Goal: Transaction & Acquisition: Book appointment/travel/reservation

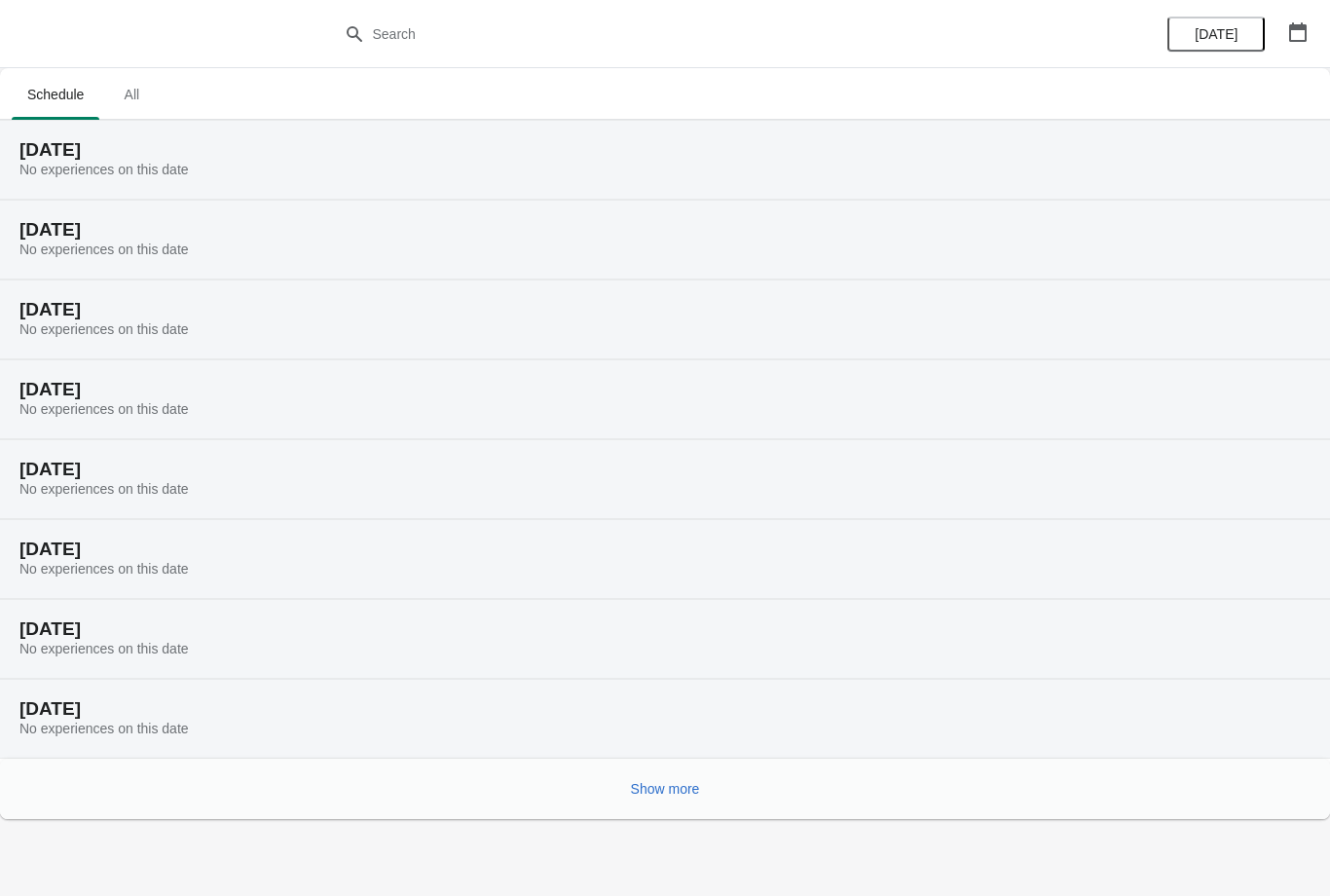
click at [682, 789] on span "Show more" at bounding box center [665, 789] width 69 height 16
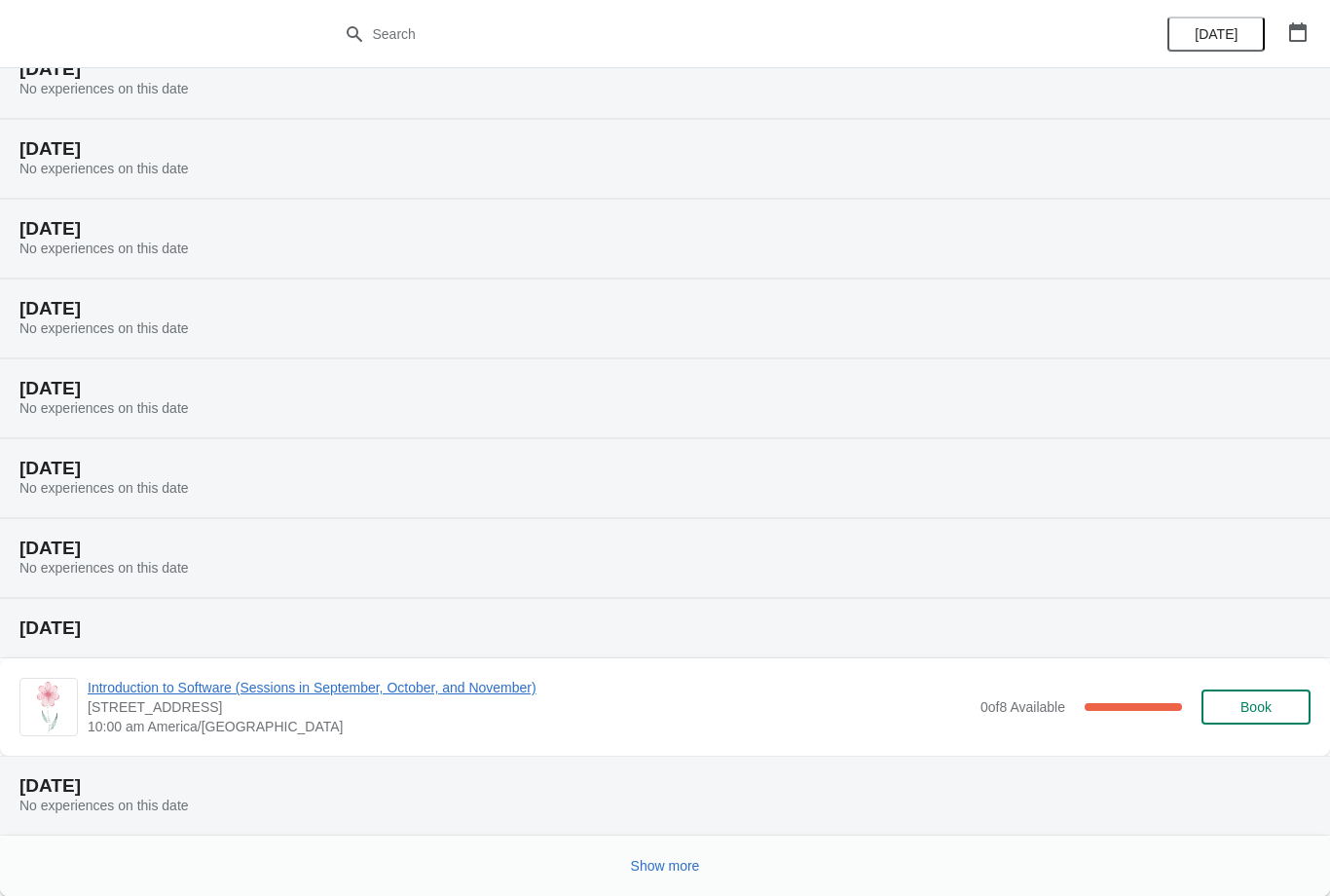
scroll to position [640, 0]
click at [674, 867] on span "Show more" at bounding box center [665, 865] width 69 height 16
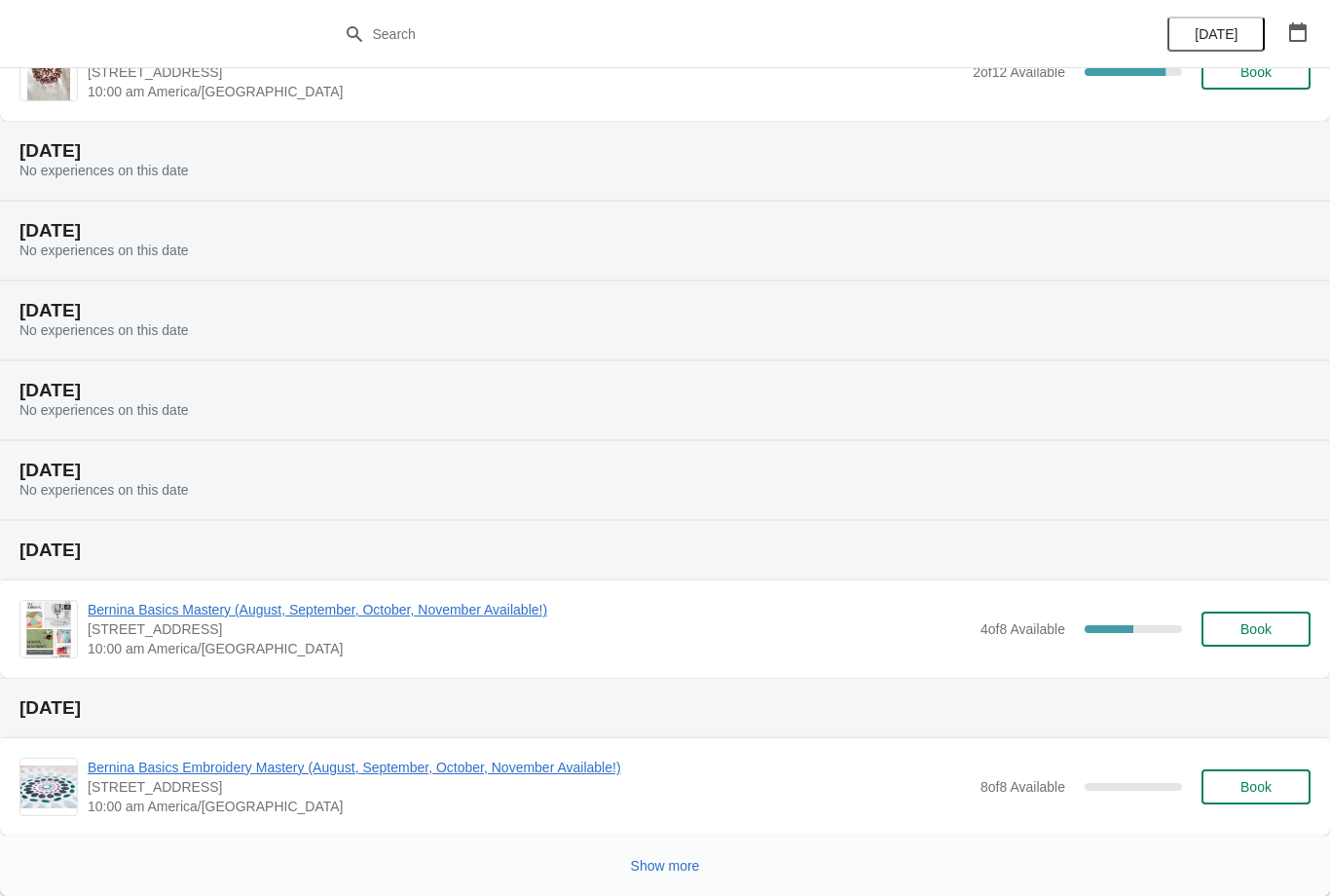
scroll to position [1512, 0]
click at [663, 868] on span "Show more" at bounding box center [665, 865] width 69 height 16
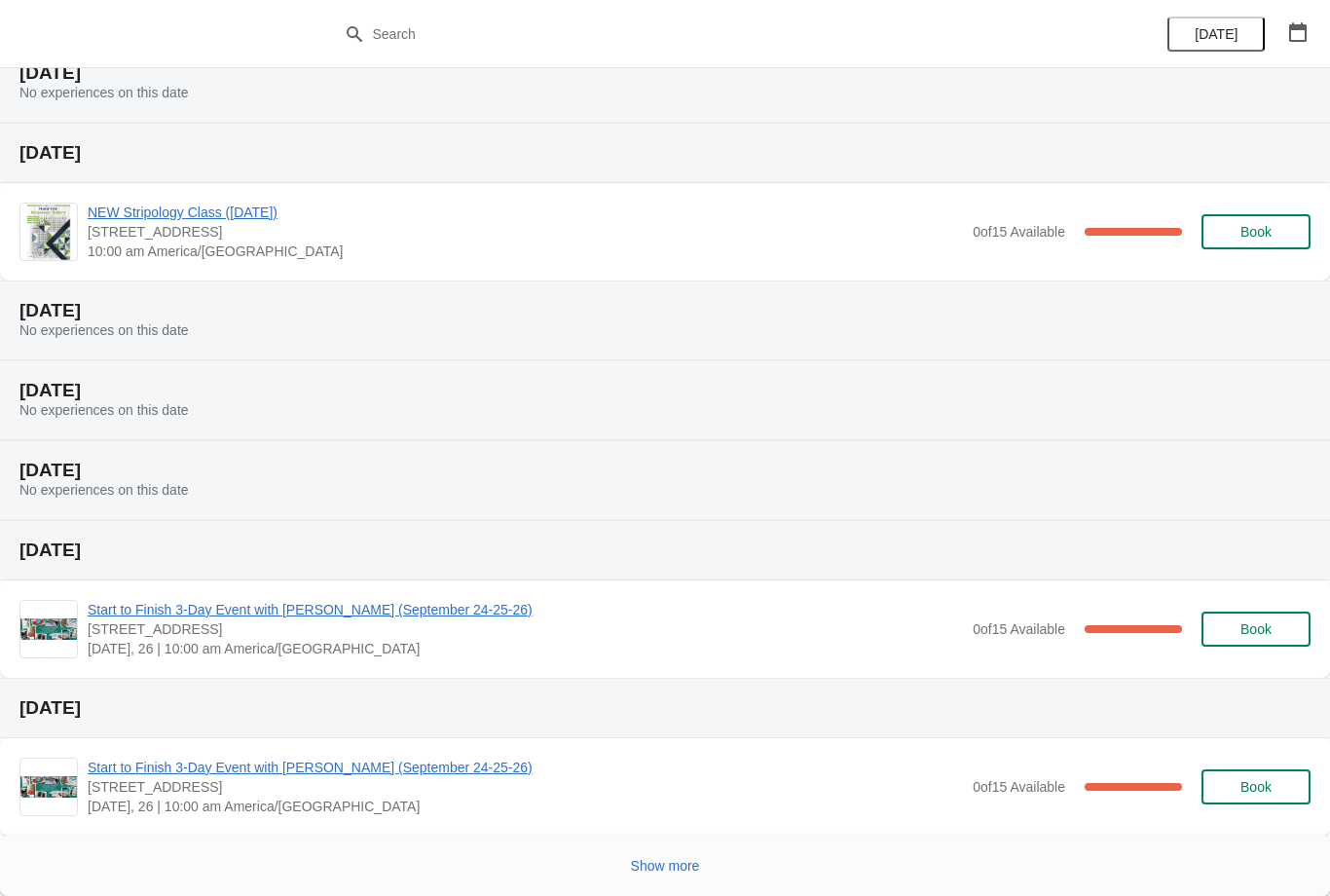
scroll to position [2384, 0]
click at [666, 868] on span "Show more" at bounding box center [665, 865] width 69 height 16
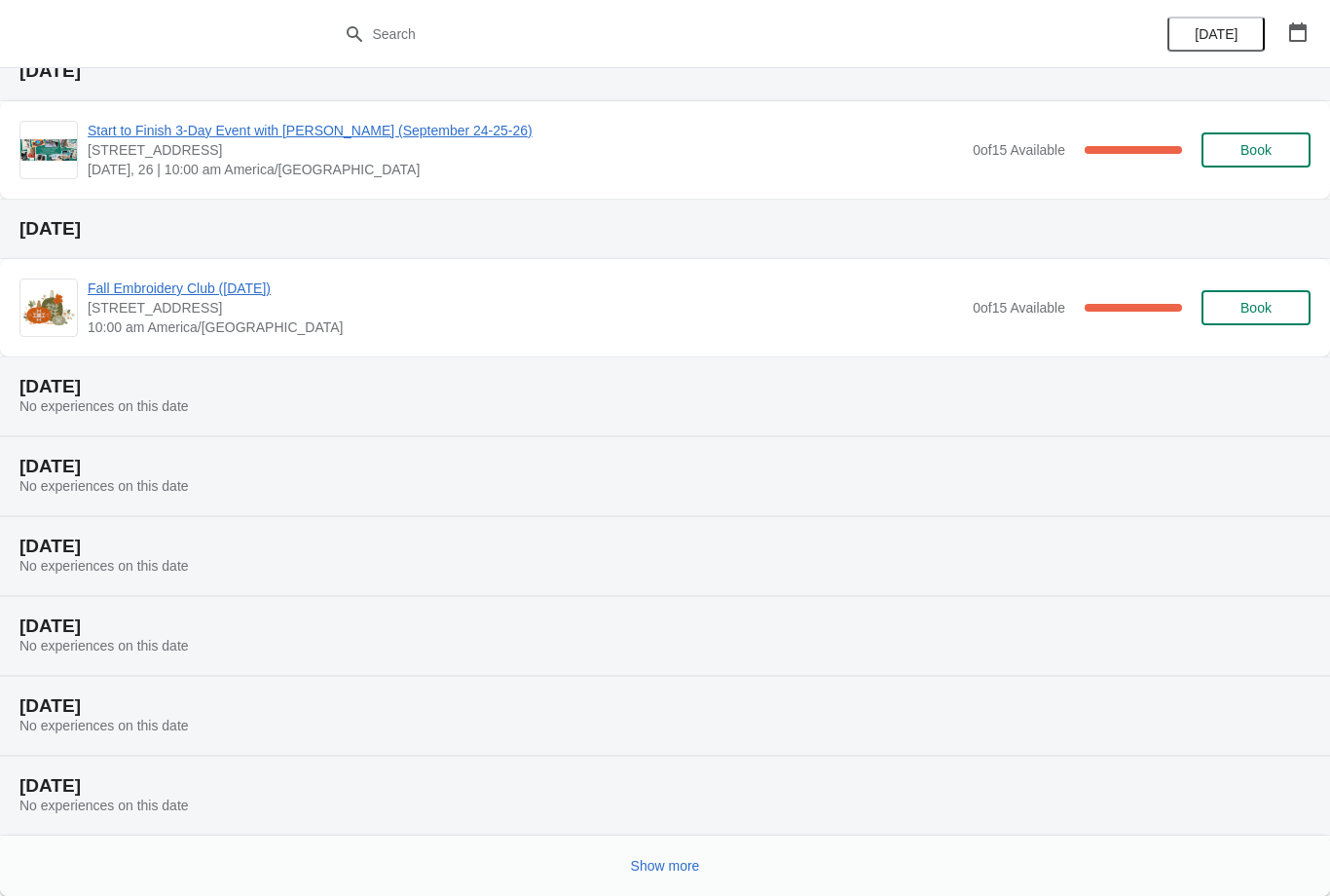
scroll to position [3179, 0]
click at [658, 855] on button "Show more" at bounding box center [665, 864] width 85 height 35
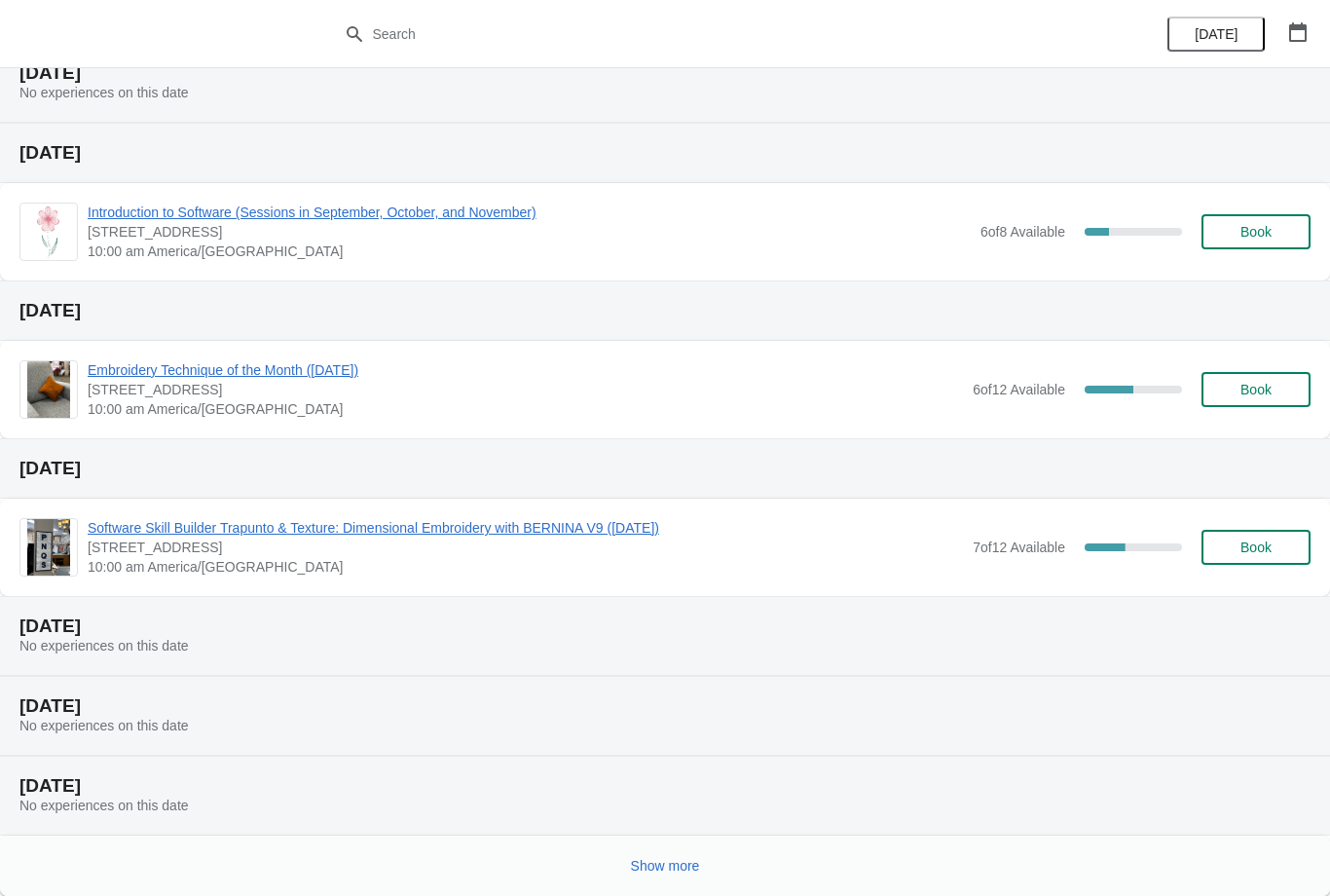
scroll to position [4051, 0]
click at [662, 875] on button "Show more" at bounding box center [665, 864] width 85 height 35
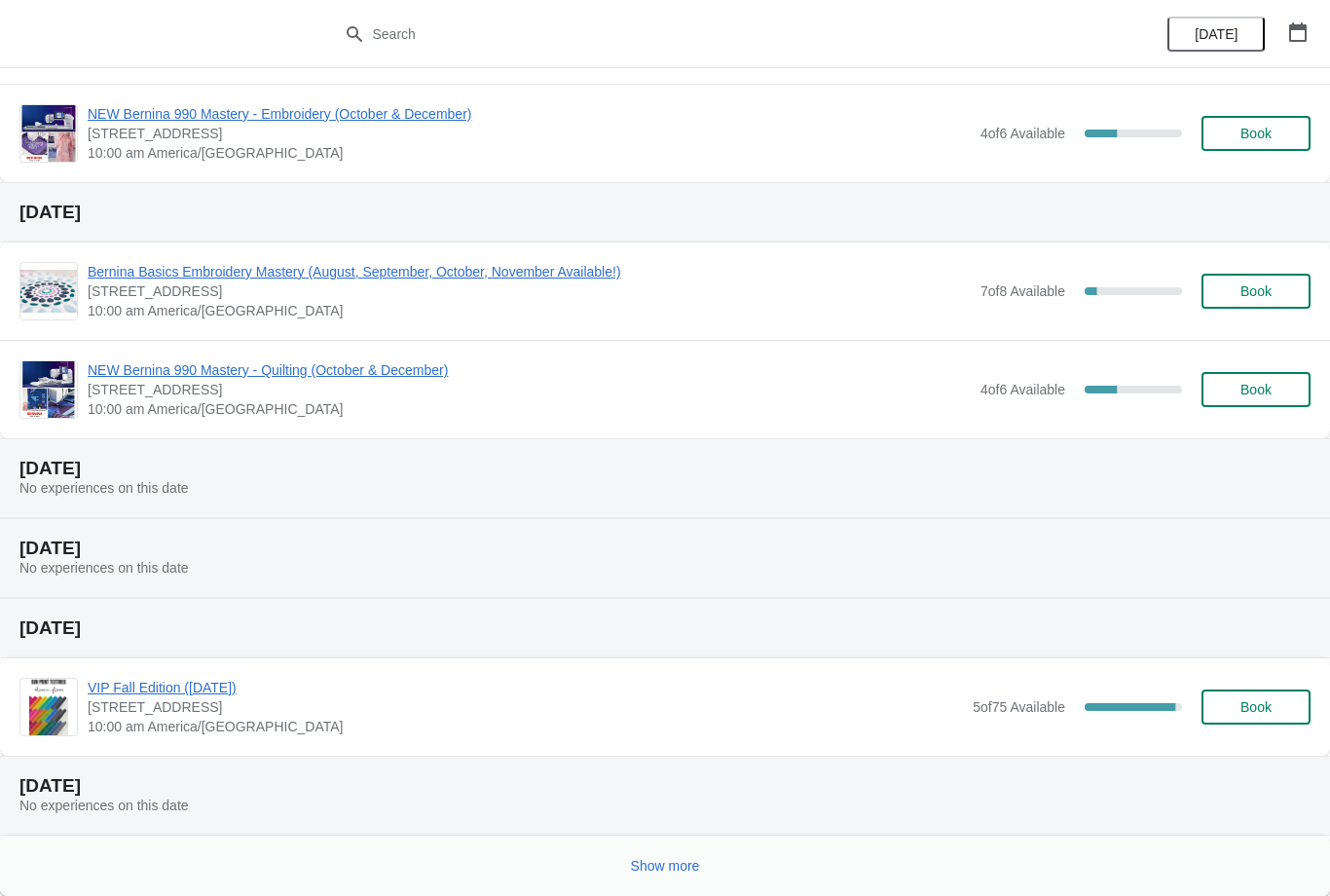
scroll to position [5198, 0]
click at [665, 859] on span "Show more" at bounding box center [665, 865] width 69 height 16
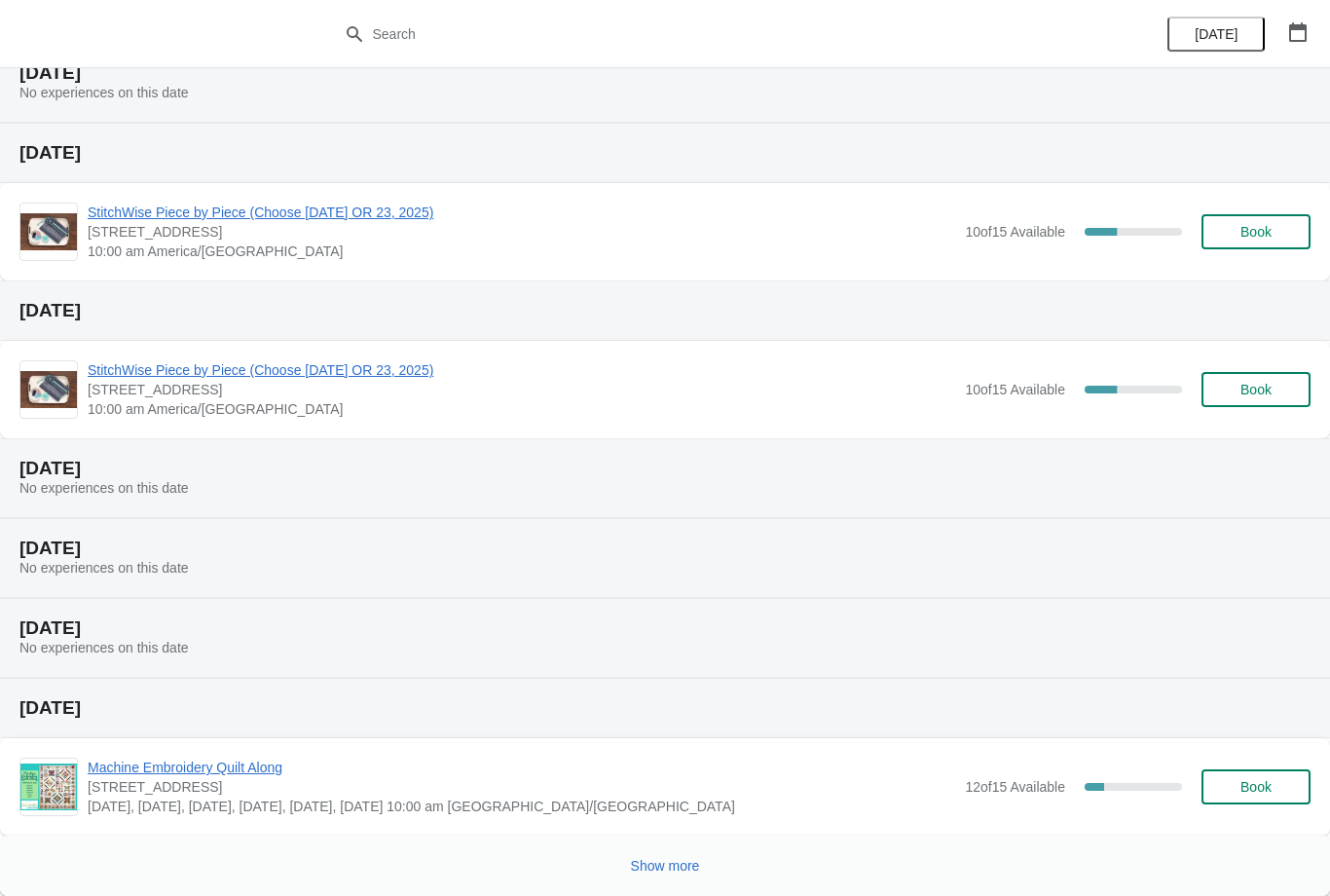
scroll to position [6070, 0]
click at [656, 864] on span "Show more" at bounding box center [665, 865] width 69 height 16
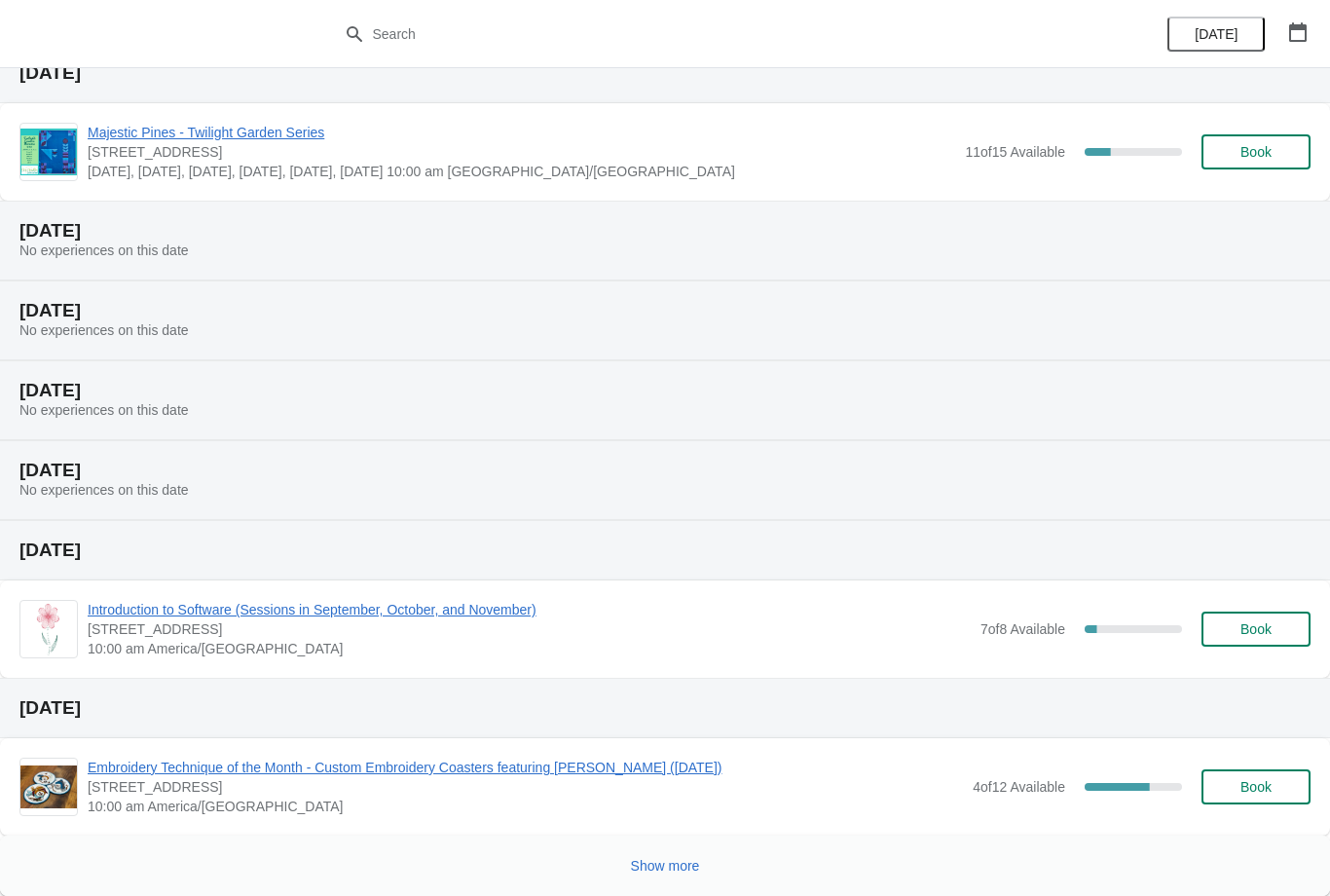
scroll to position [6943, 0]
click at [1254, 781] on span "Book" at bounding box center [1256, 787] width 32 height 16
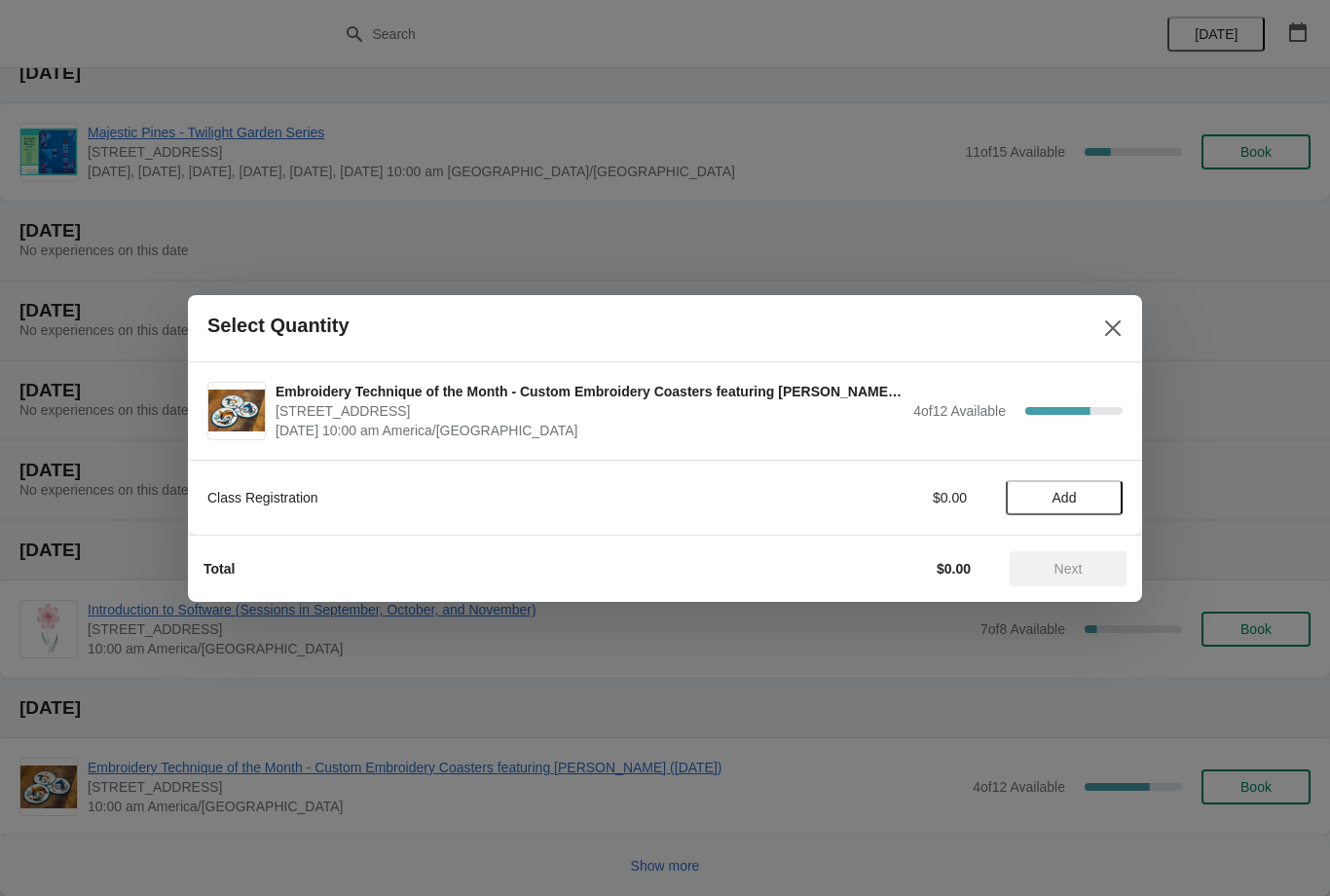
click at [1068, 484] on button "Add" at bounding box center [1064, 496] width 117 height 35
click at [1051, 561] on span "Next" at bounding box center [1068, 569] width 86 height 16
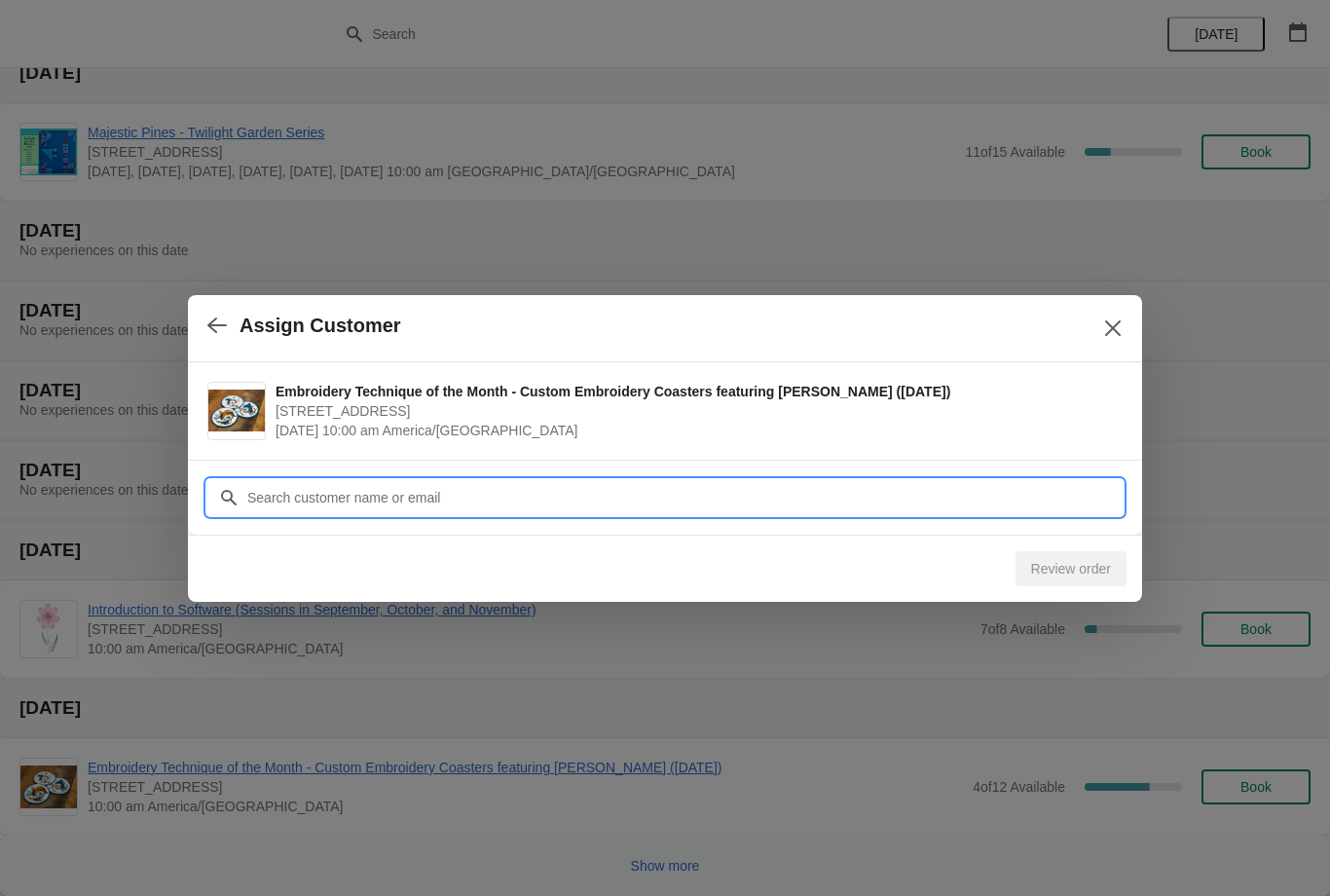
click at [566, 492] on input "Customer" at bounding box center [684, 496] width 876 height 35
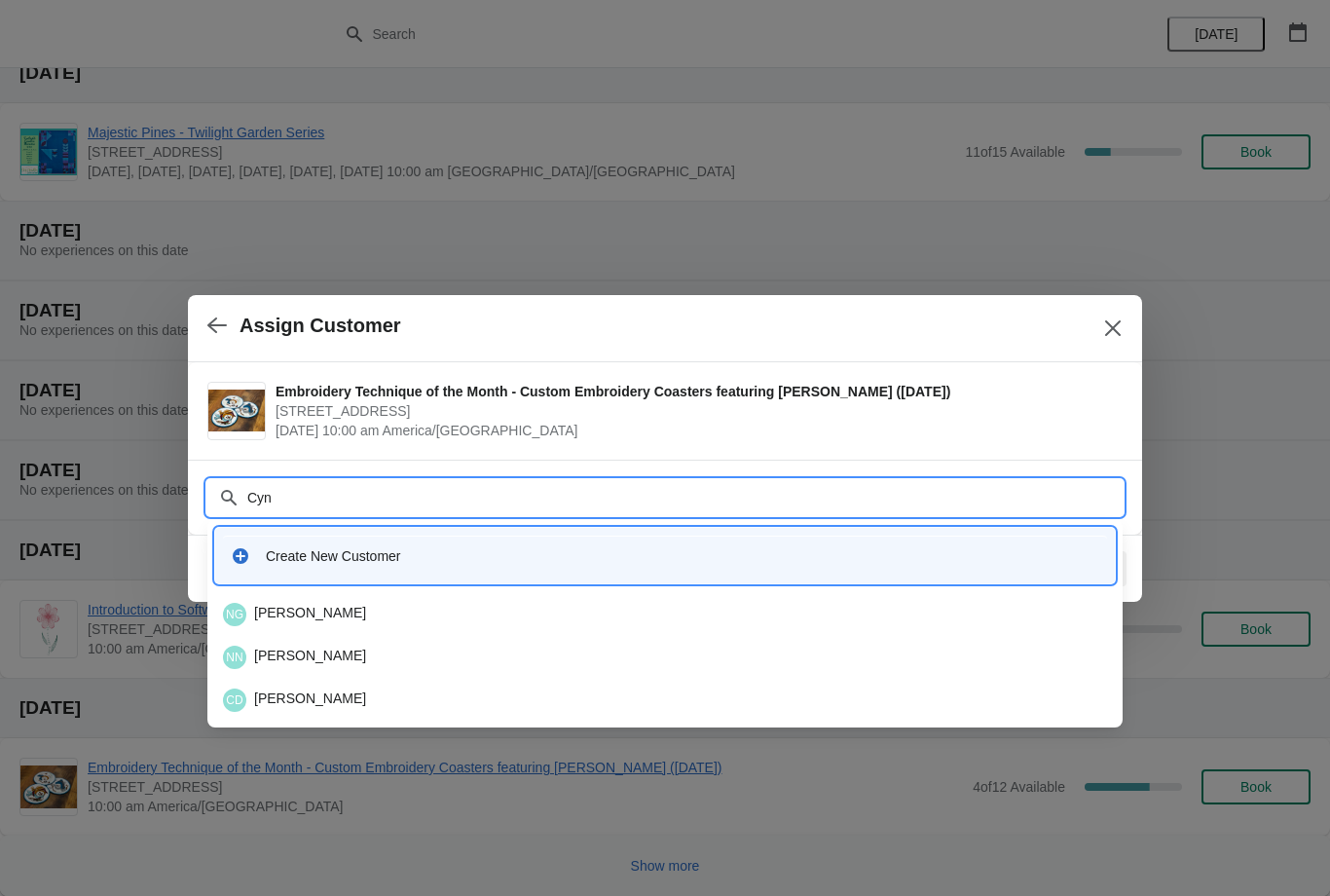
type input "Cynt"
click at [317, 650] on div "CD [PERSON_NAME]" at bounding box center [665, 658] width 884 height 24
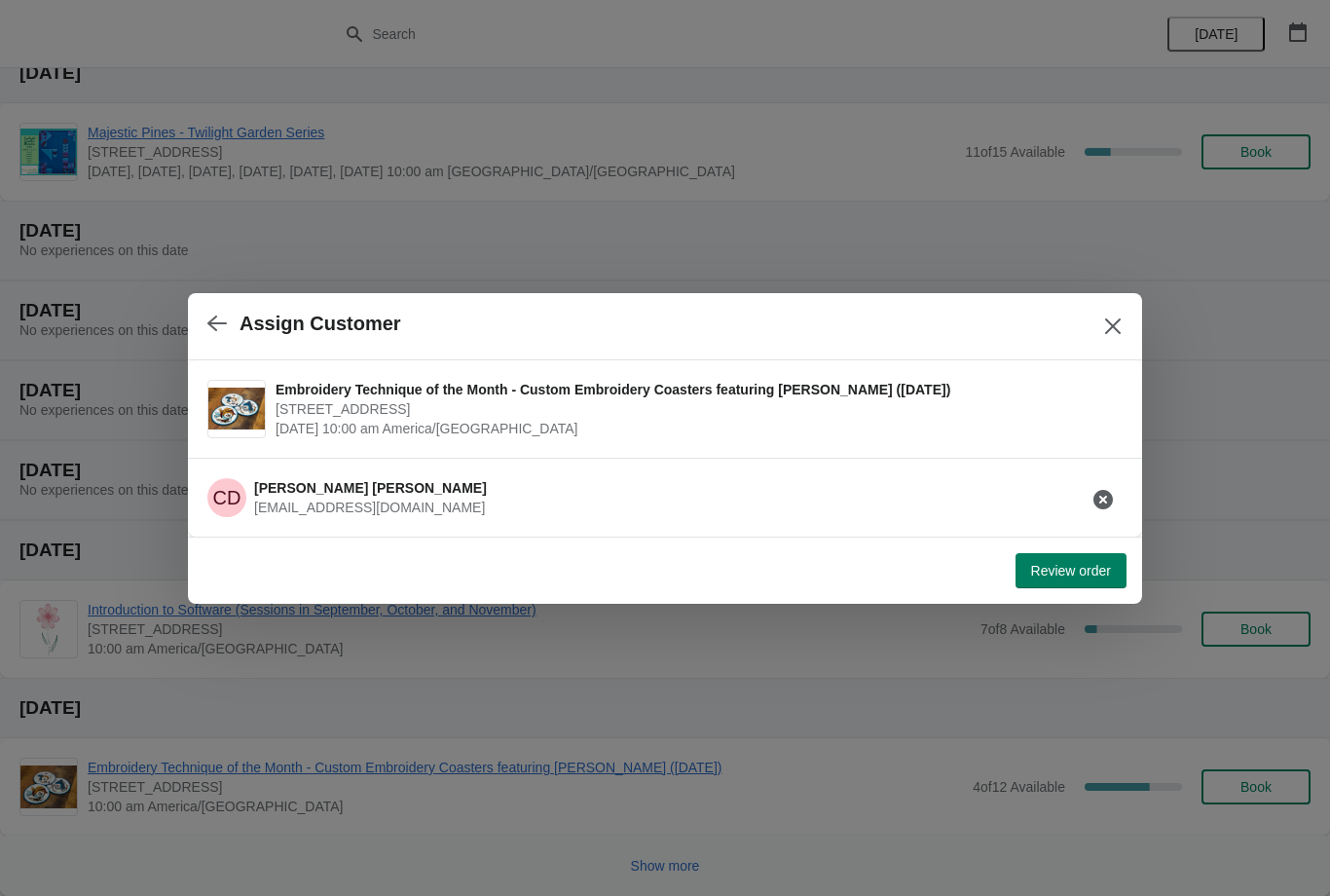
click at [1053, 560] on button "Review order" at bounding box center [1071, 570] width 111 height 35
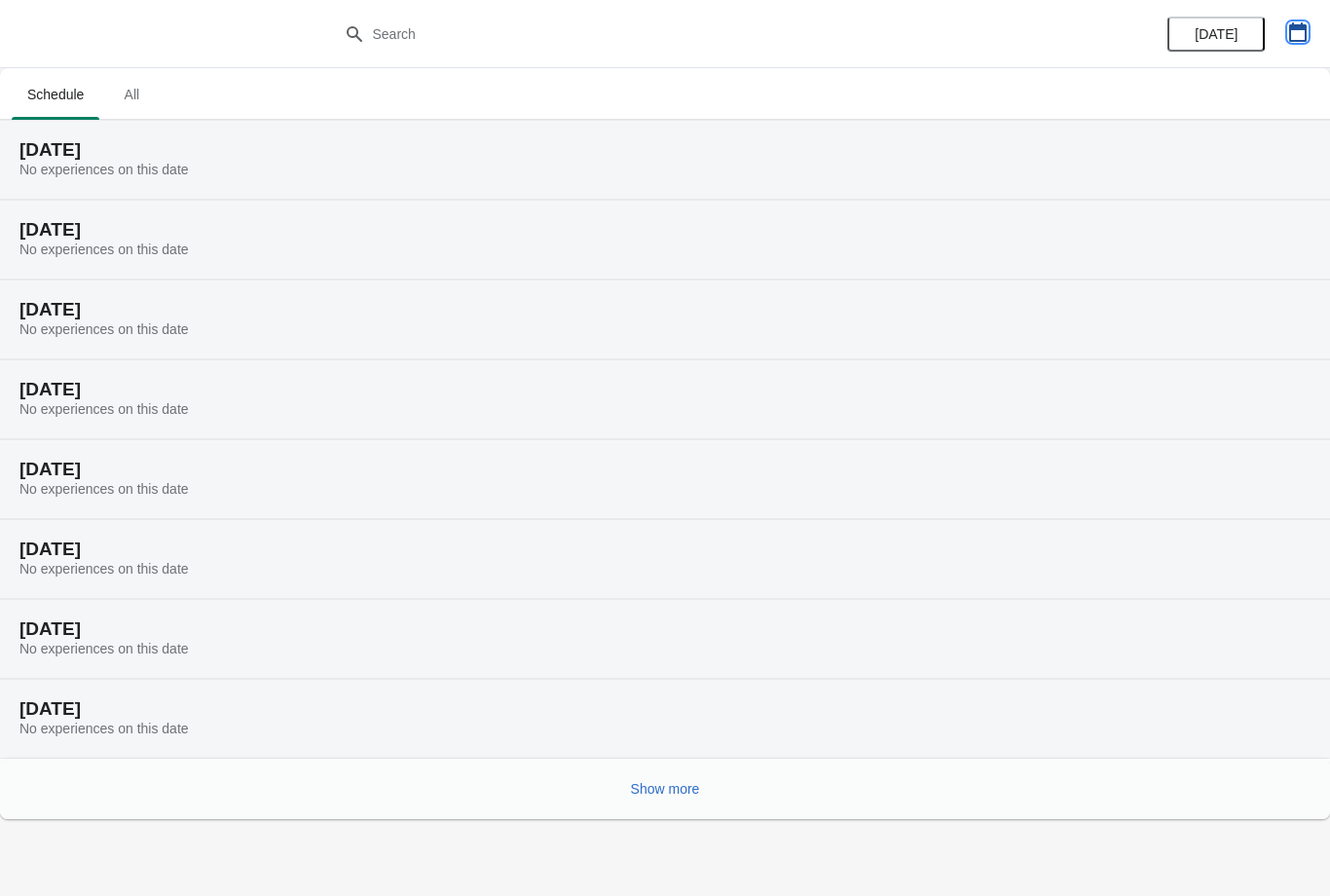
click at [1287, 32] on icon "button" at bounding box center [1297, 33] width 20 height 20
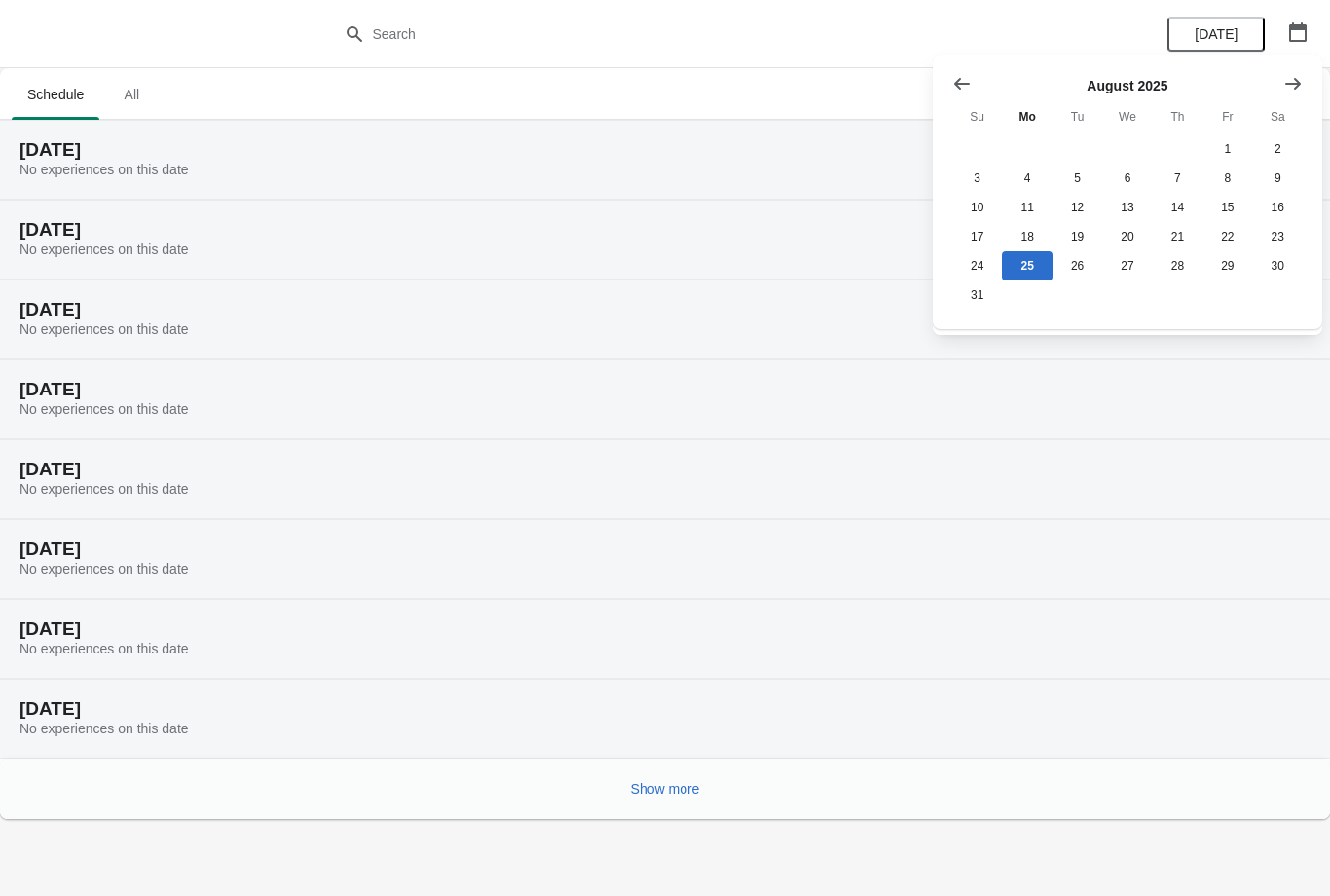
click at [1296, 75] on icon "Show next month, September 2025" at bounding box center [1293, 84] width 20 height 20
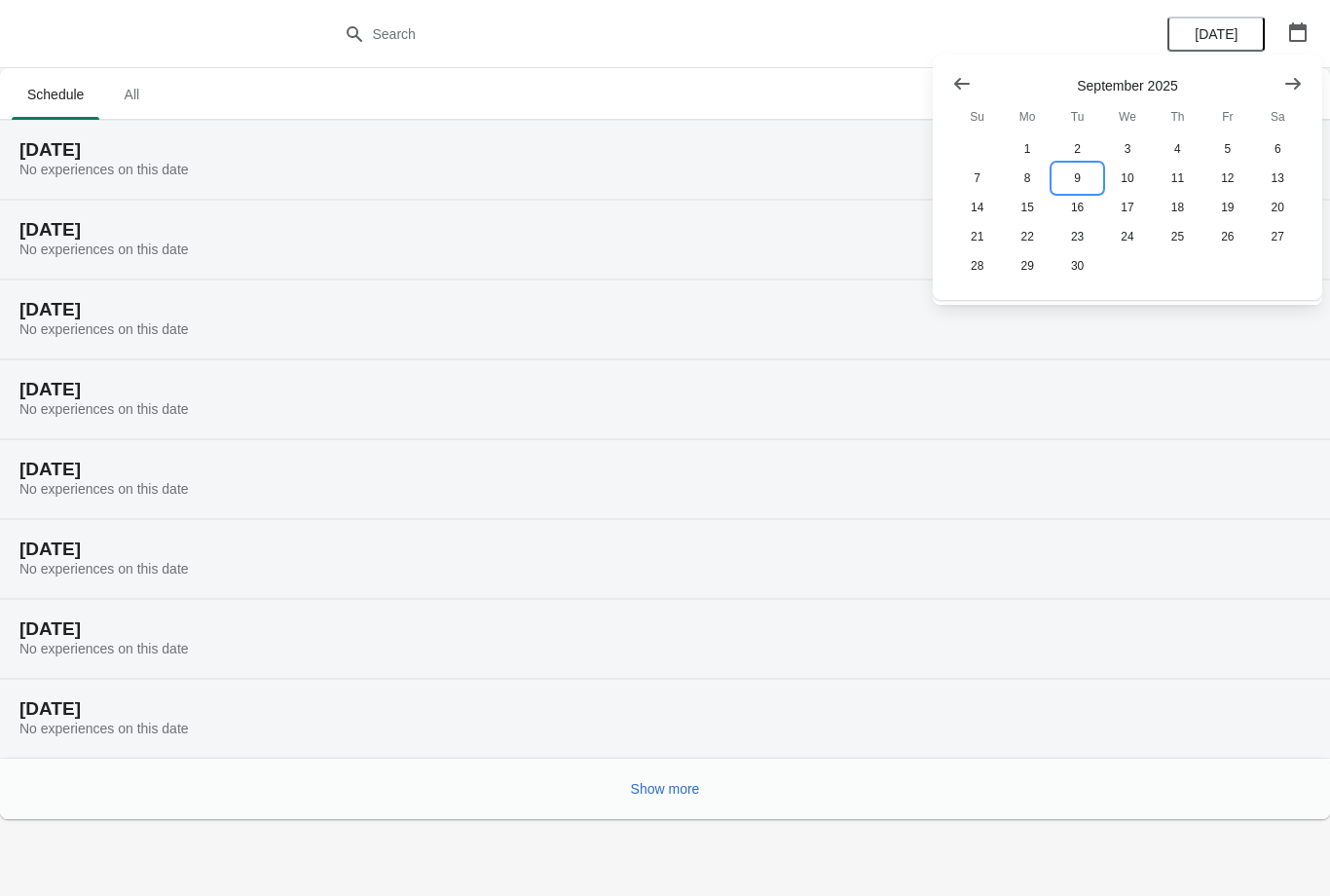
click at [1086, 169] on button "9" at bounding box center [1077, 178] width 49 height 30
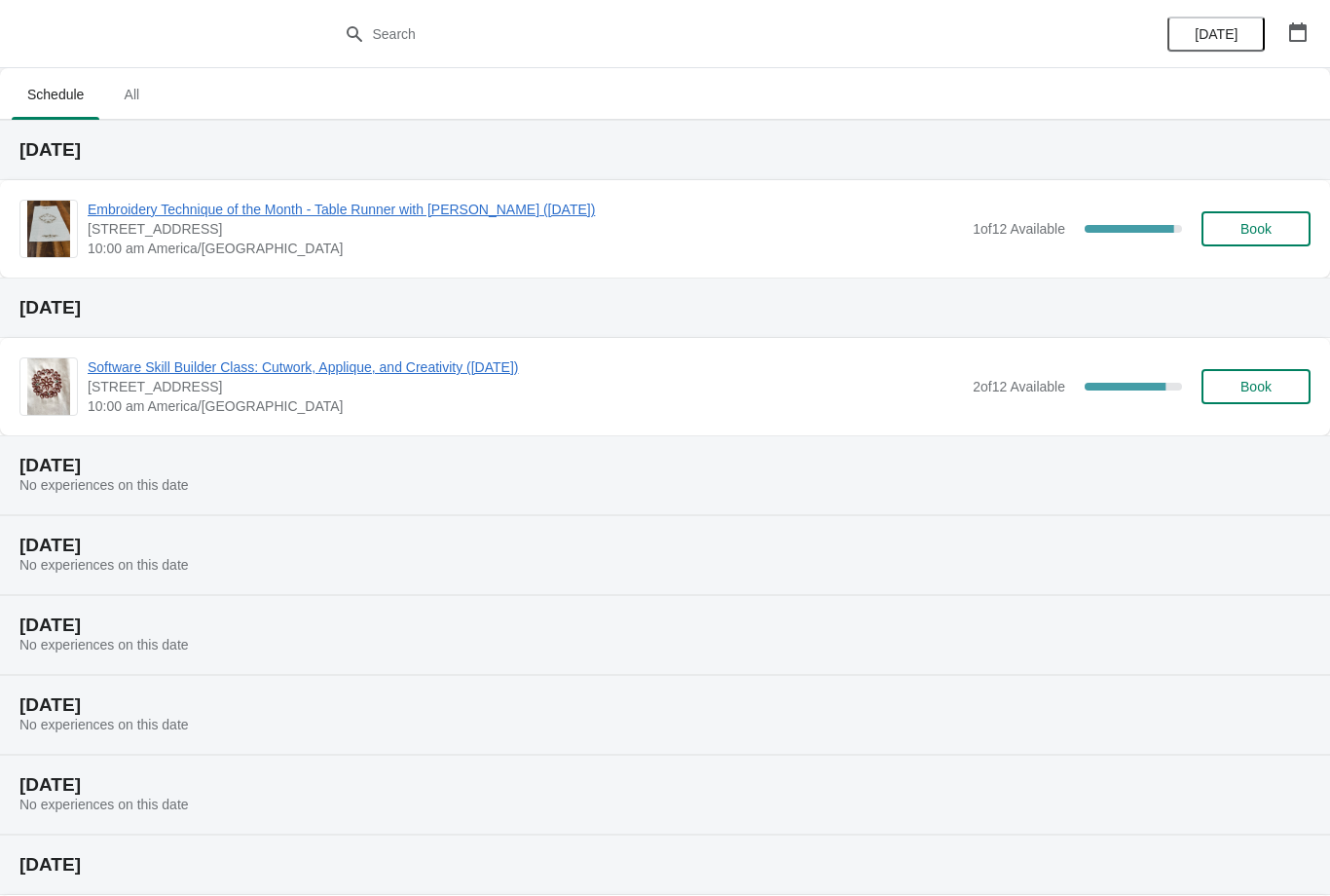
click at [1229, 234] on span "Book" at bounding box center [1256, 228] width 74 height 16
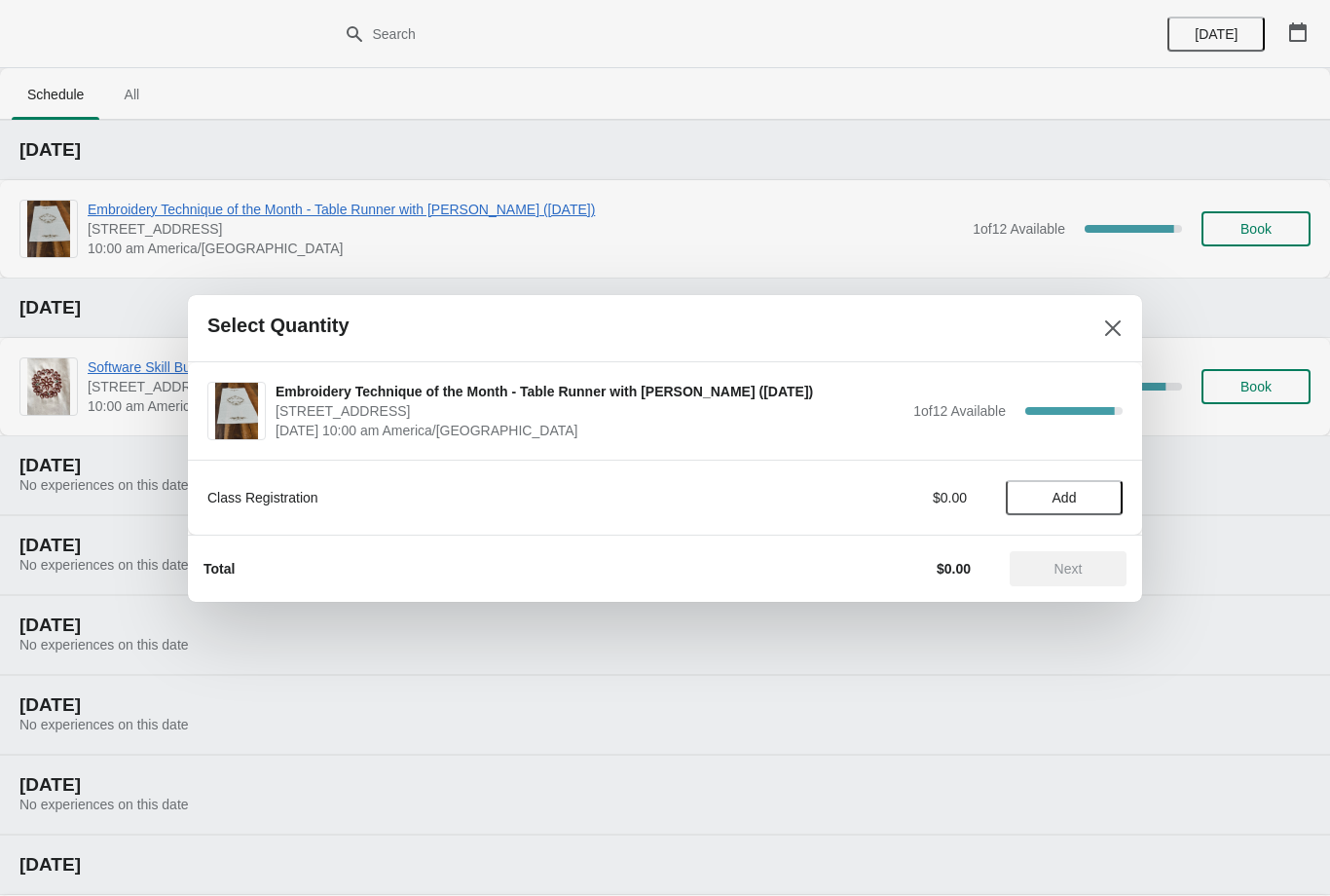
click at [1079, 482] on button "Add" at bounding box center [1064, 496] width 117 height 35
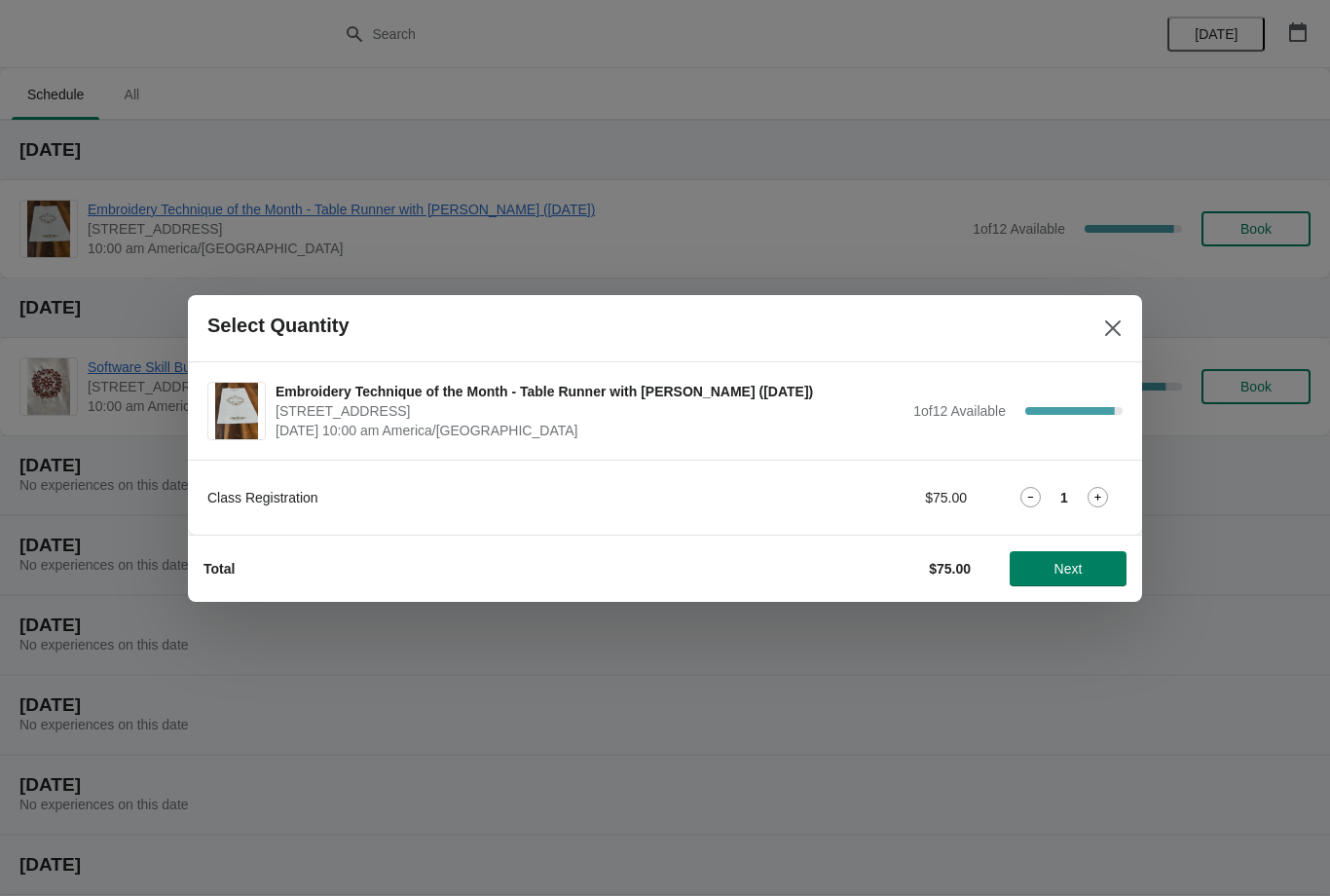
click at [1070, 563] on span "Next" at bounding box center [1068, 569] width 29 height 16
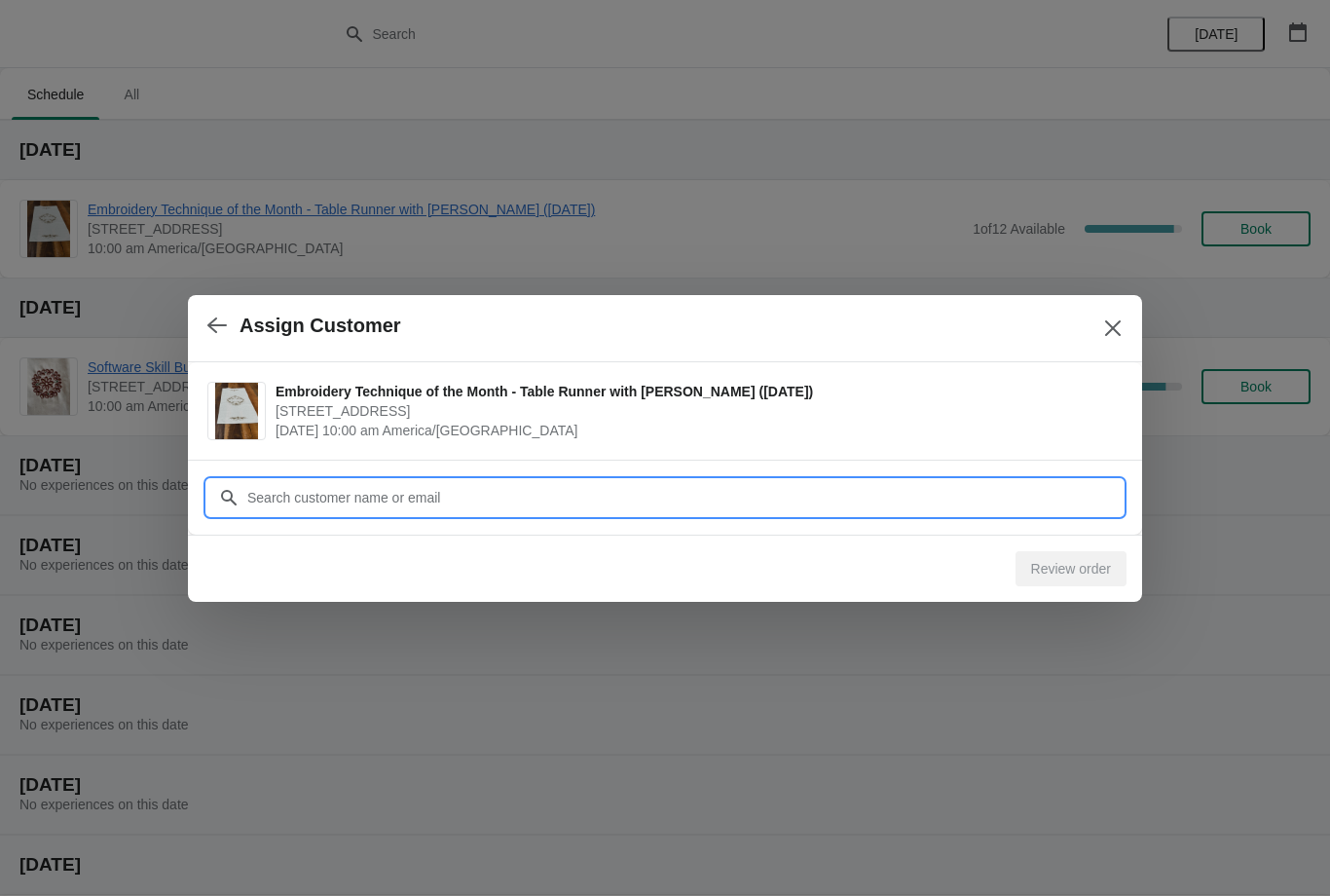
click at [561, 485] on input "Customer" at bounding box center [684, 496] width 876 height 35
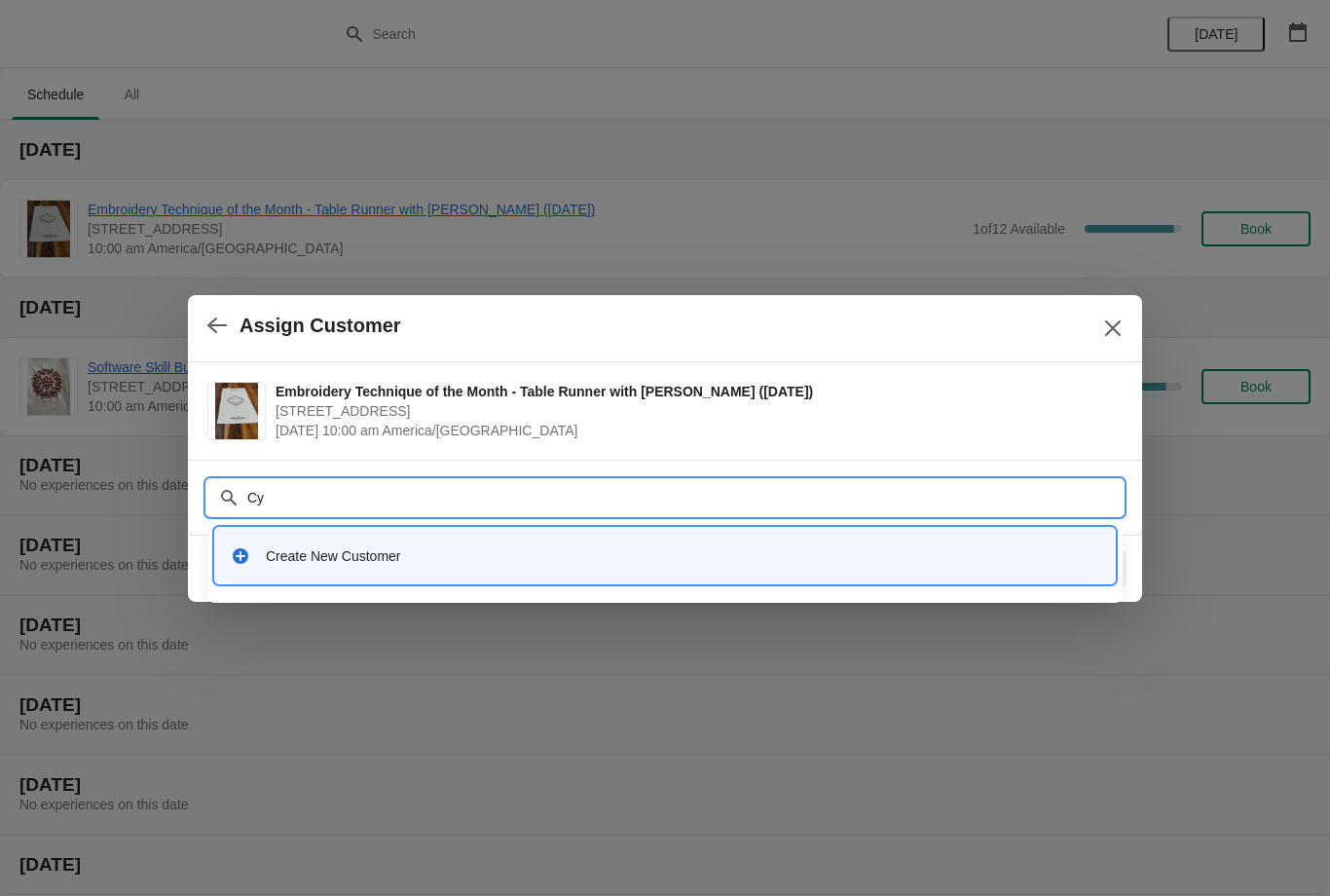
type input "Cyn"
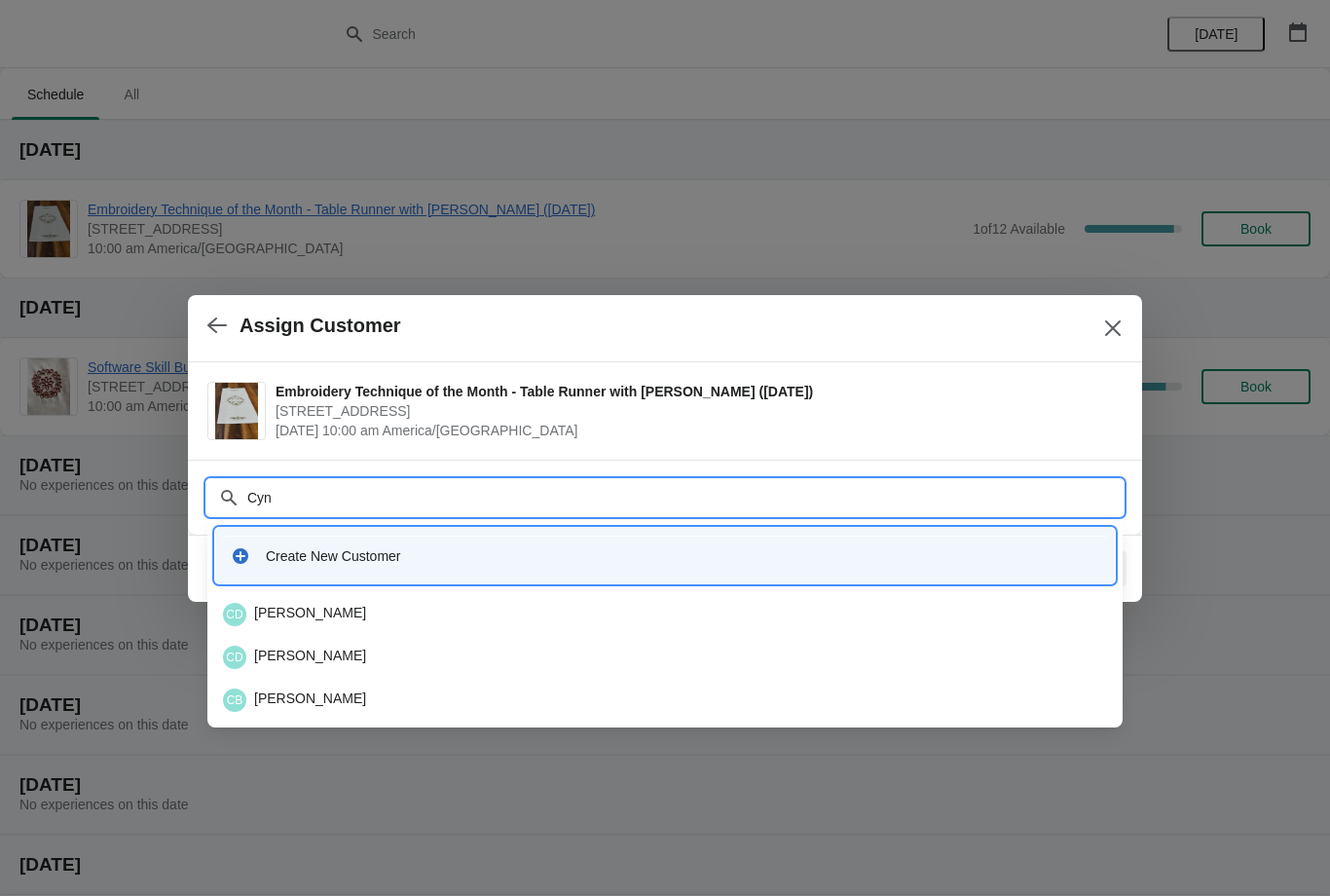
click at [310, 602] on div "CD [PERSON_NAME]" at bounding box center [665, 614] width 884 height 24
